Goal: Task Accomplishment & Management: Manage account settings

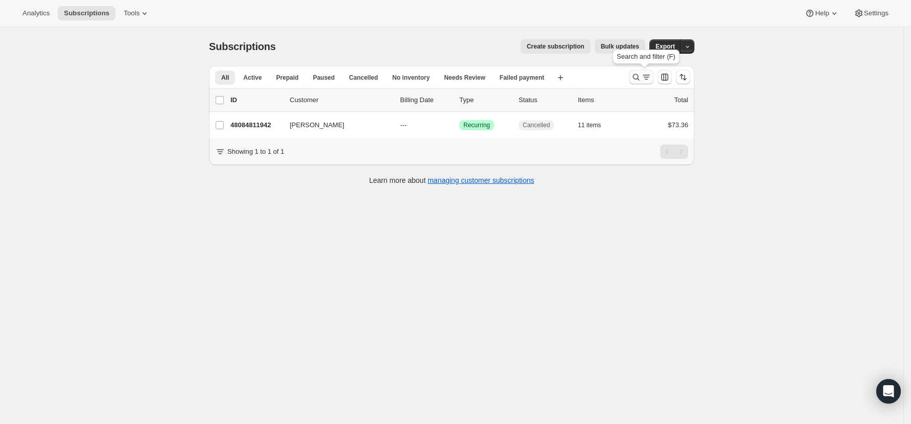
click at [635, 78] on icon "Search and filter results" at bounding box center [636, 77] width 10 height 10
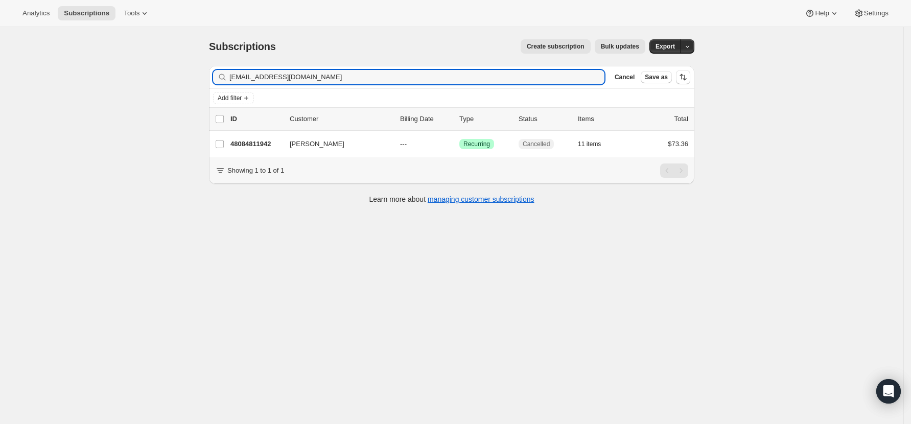
drag, startPoint x: 294, startPoint y: 77, endPoint x: 133, endPoint y: 71, distance: 161.5
click at [133, 71] on div "Subscriptions. This page is ready Subscriptions Create subscription Bulk update…" at bounding box center [451, 239] width 903 height 424
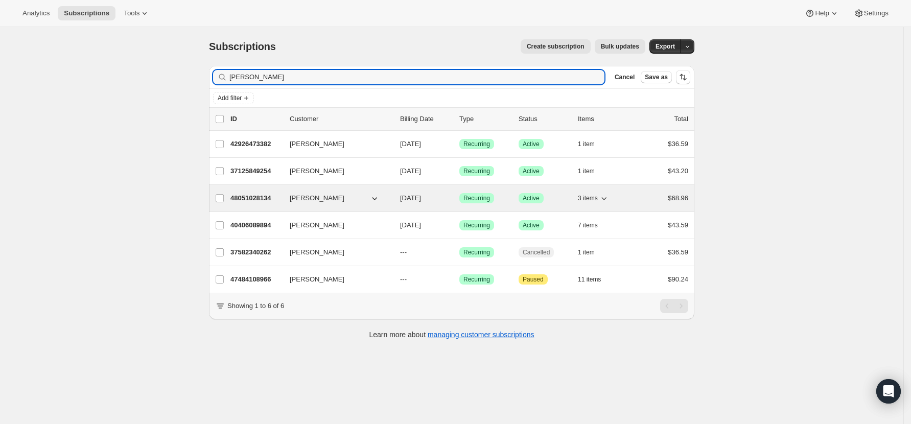
type input "[PERSON_NAME]"
click at [254, 199] on p "48051028134" at bounding box center [255, 198] width 51 height 10
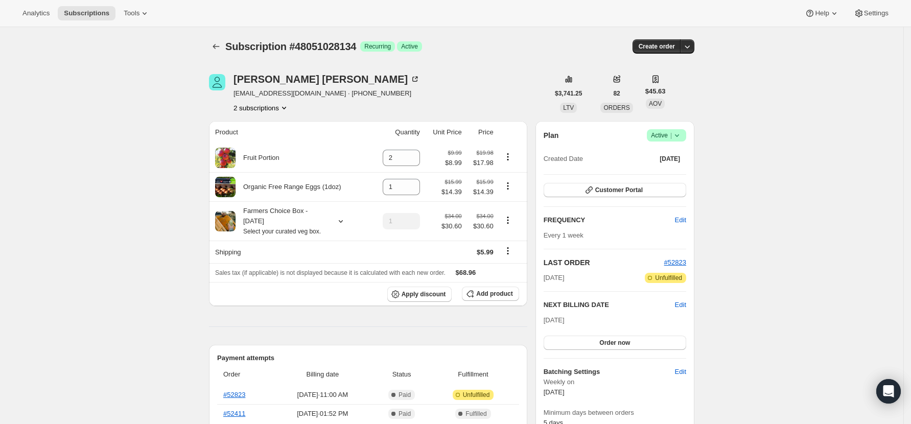
scroll to position [68, 0]
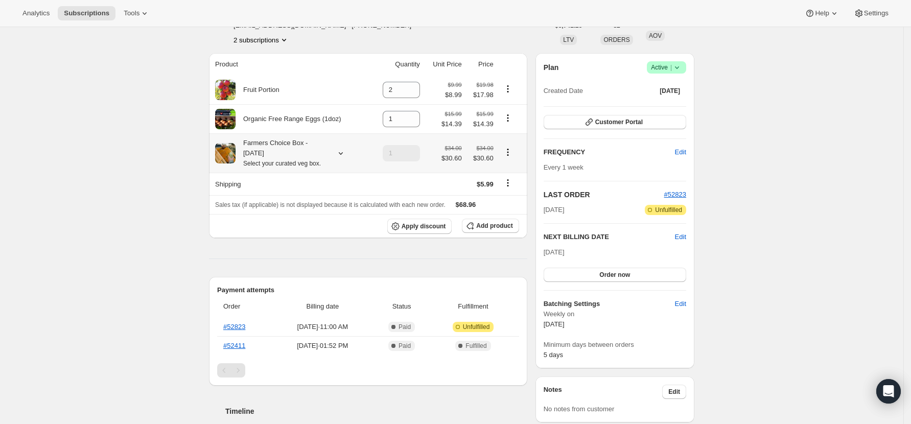
click at [336, 153] on div at bounding box center [338, 153] width 14 height 10
click at [152, 170] on div "Subscription #48051028134. This page is ready Subscription #48051028134 Success…" at bounding box center [451, 335] width 903 height 753
click at [508, 223] on button "Add product" at bounding box center [490, 226] width 57 height 14
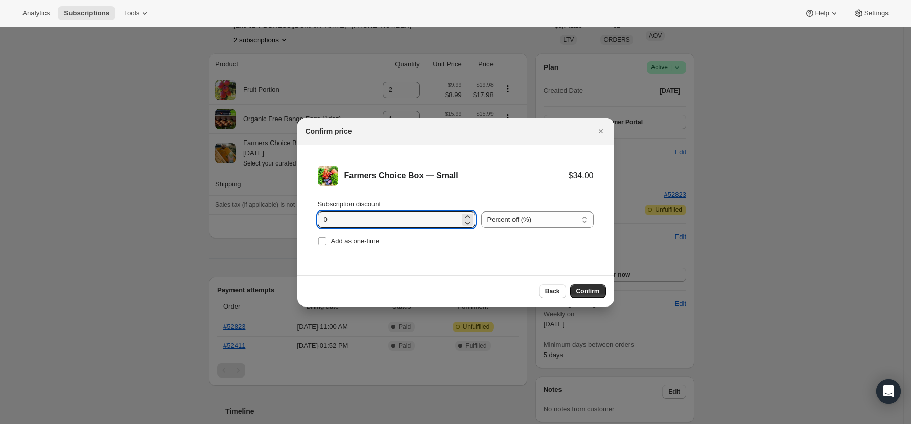
drag, startPoint x: 370, startPoint y: 221, endPoint x: 301, endPoint y: 217, distance: 69.6
click at [301, 217] on li "Farmers Choice Box — Small $34.00 Subscription discount 0 Percent off (%) Amoun…" at bounding box center [455, 207] width 317 height 124
type input "10"
click at [579, 291] on span "Confirm" at bounding box center [587, 291] width 23 height 8
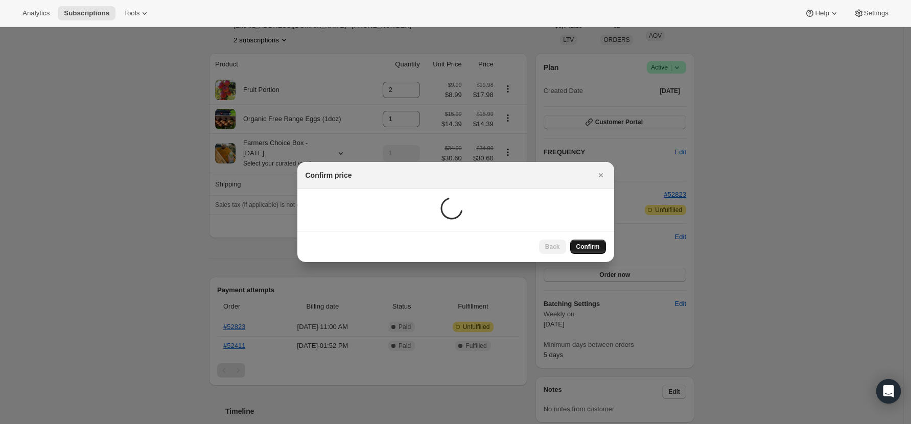
scroll to position [37, 0]
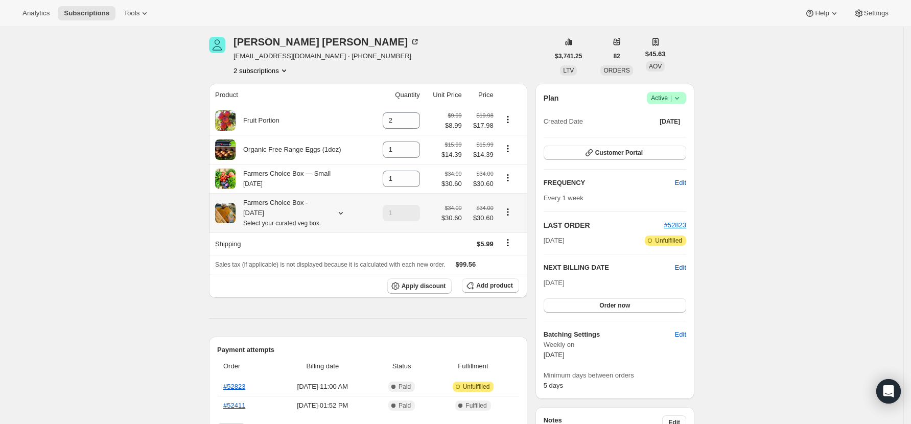
click at [508, 212] on icon "Product actions" at bounding box center [508, 212] width 2 height 2
click at [513, 250] on span "Remove" at bounding box center [511, 251] width 25 height 8
type input "0"
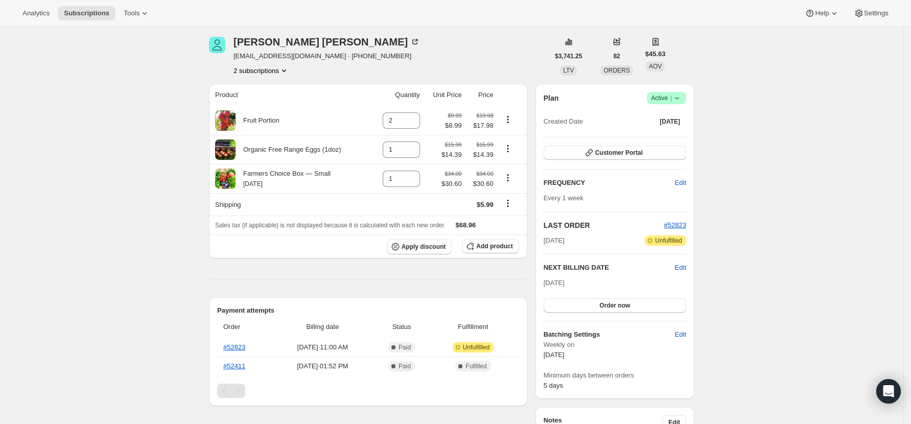
scroll to position [105, 0]
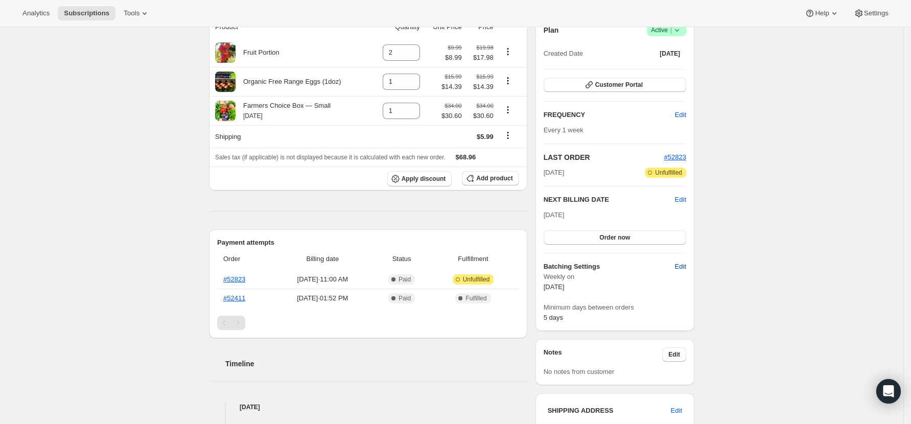
click at [686, 267] on span "Edit" at bounding box center [680, 267] width 11 height 10
select select "WEEKDAY"
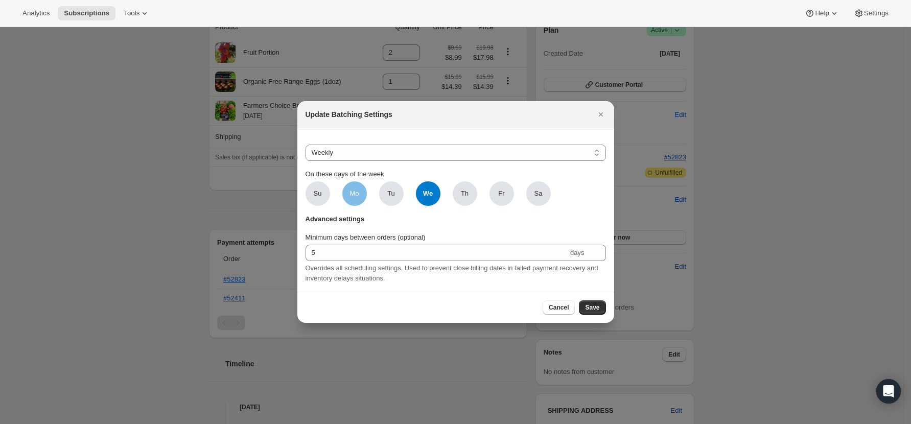
click at [348, 190] on span "Mo" at bounding box center [354, 193] width 25 height 25
click at [0, 0] on input "Mo" at bounding box center [0, 0] width 0 height 0
click at [422, 194] on span "We" at bounding box center [428, 193] width 25 height 25
click input "We" at bounding box center [0, 0] width 0 height 0
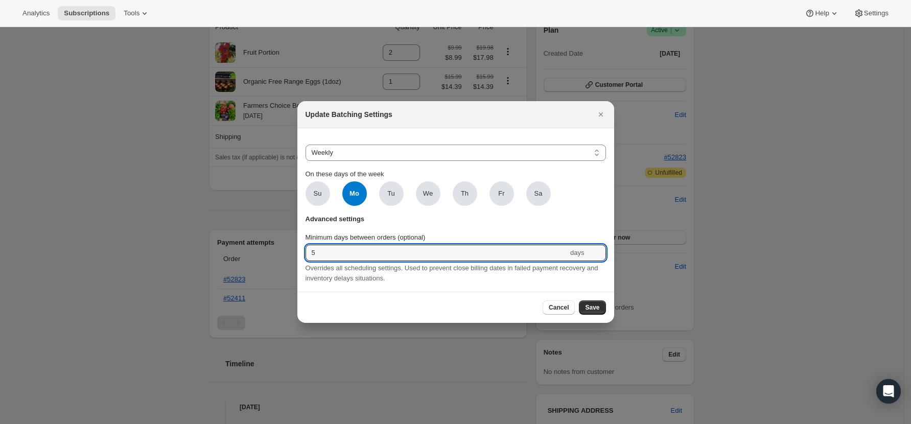
drag, startPoint x: 323, startPoint y: 251, endPoint x: 272, endPoint y: 250, distance: 51.1
type input "3"
click at [590, 315] on button "Save" at bounding box center [592, 307] width 27 height 14
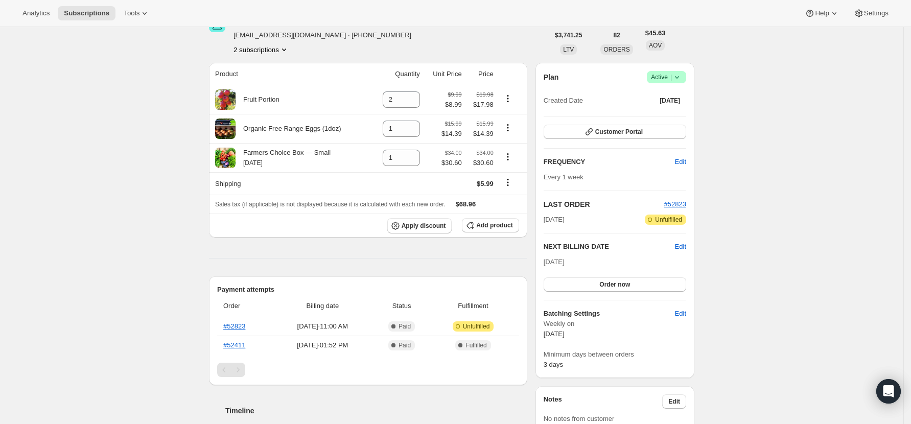
scroll to position [174, 0]
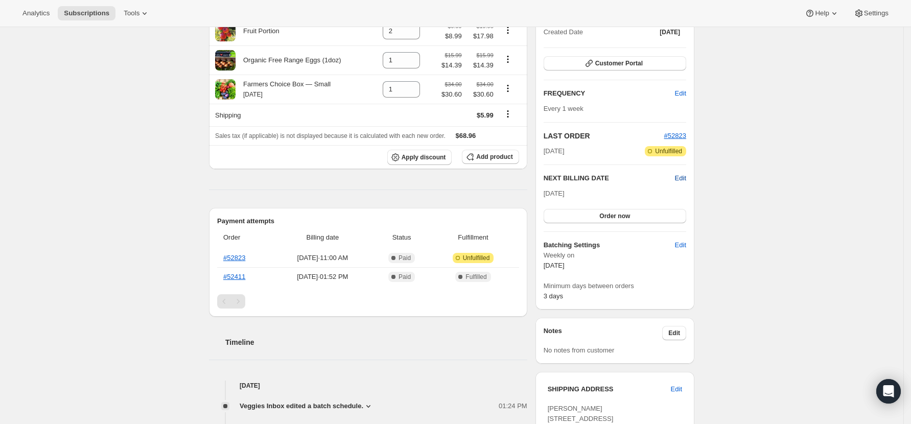
click at [686, 176] on span "Edit" at bounding box center [680, 178] width 11 height 10
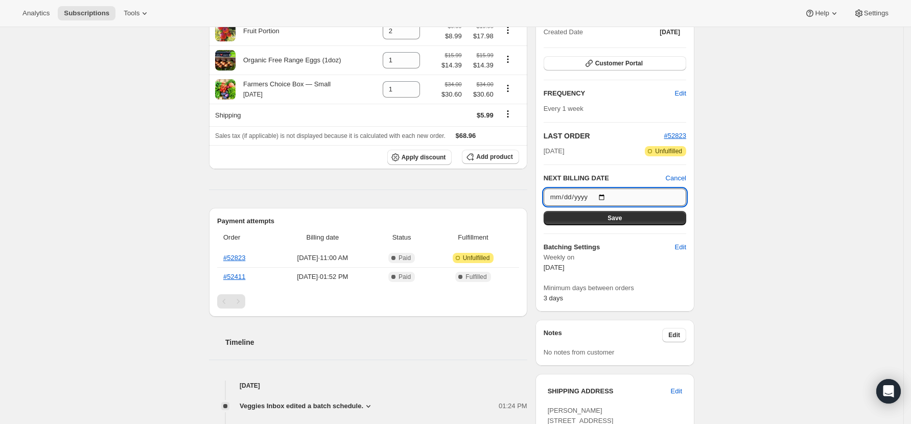
click at [607, 198] on input "[DATE]" at bounding box center [614, 196] width 143 height 17
type input "[DATE]"
click at [622, 217] on span "Save" at bounding box center [614, 218] width 14 height 8
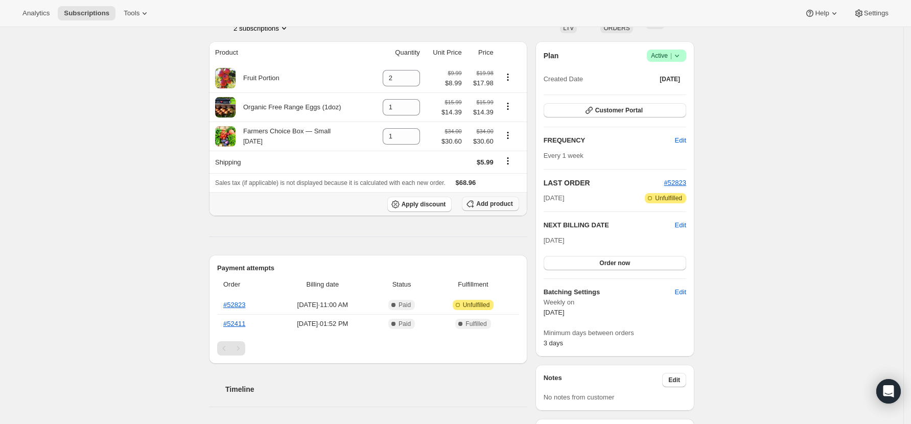
click at [491, 205] on span "Add product" at bounding box center [494, 204] width 36 height 8
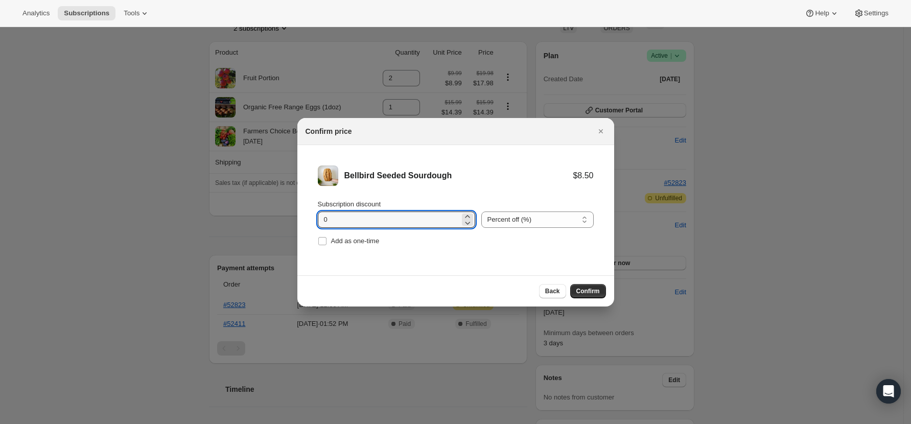
type input "10"
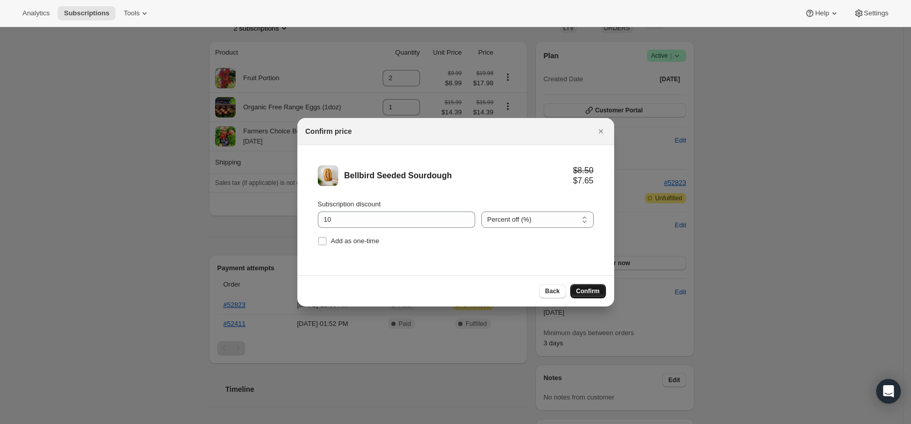
click at [599, 291] on span "Confirm" at bounding box center [587, 291] width 23 height 8
